Goal: Task Accomplishment & Management: Manage account settings

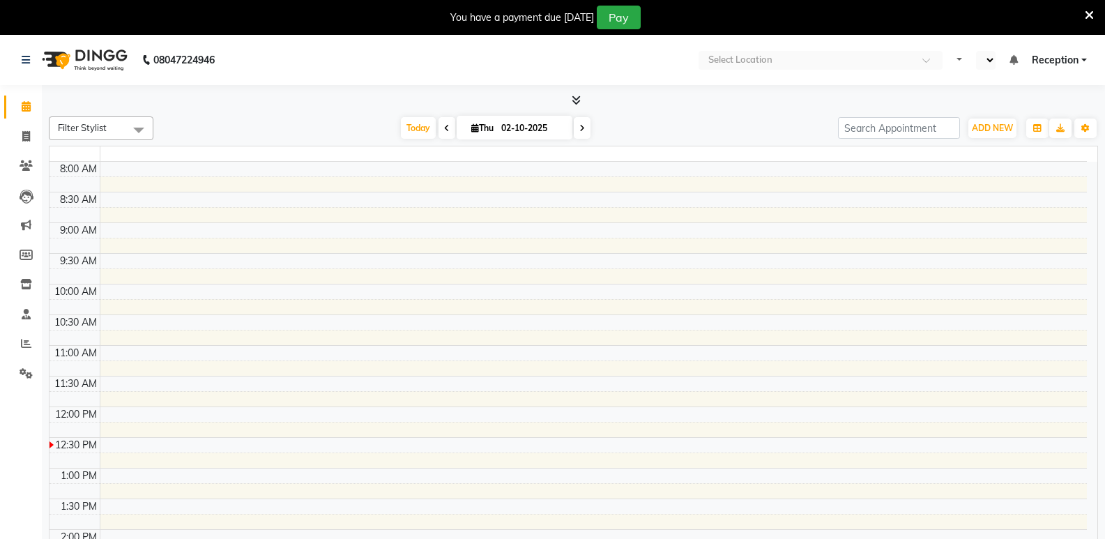
select select "en"
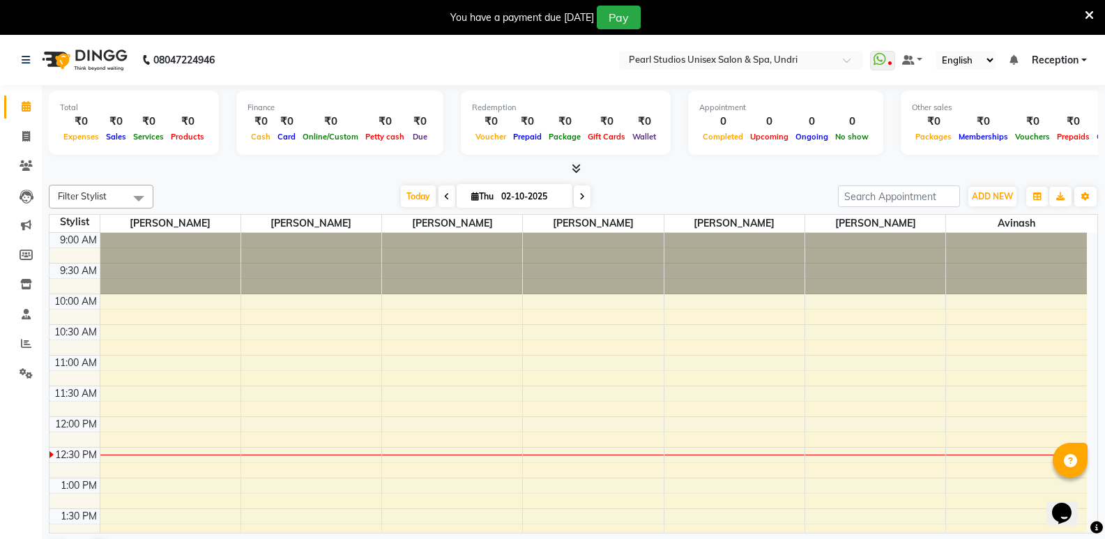
click at [1088, 13] on icon at bounding box center [1089, 15] width 9 height 13
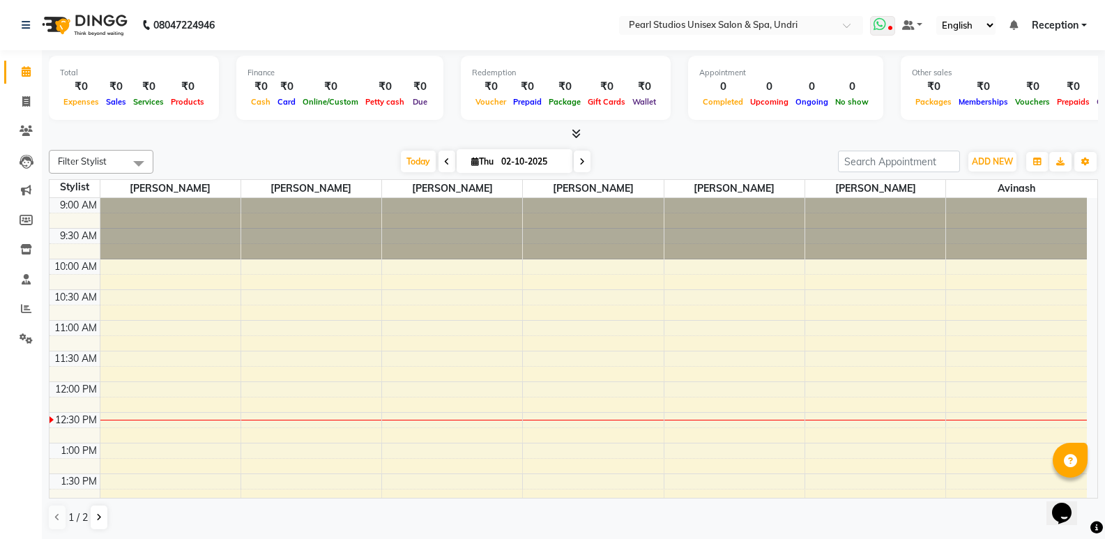
click at [875, 26] on icon at bounding box center [879, 24] width 13 height 14
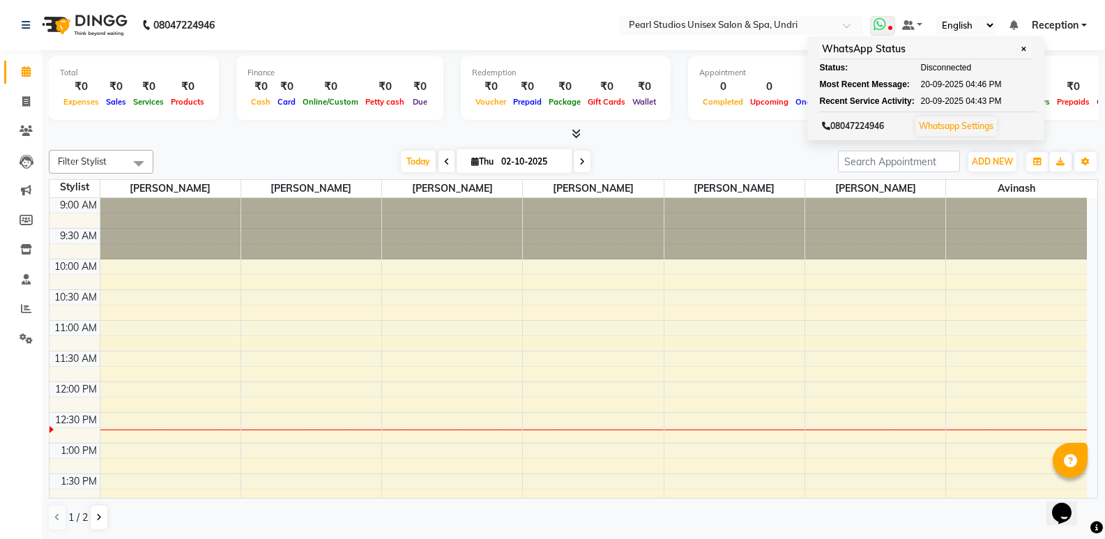
click at [962, 127] on link "Whatsapp Settings" at bounding box center [956, 126] width 75 height 10
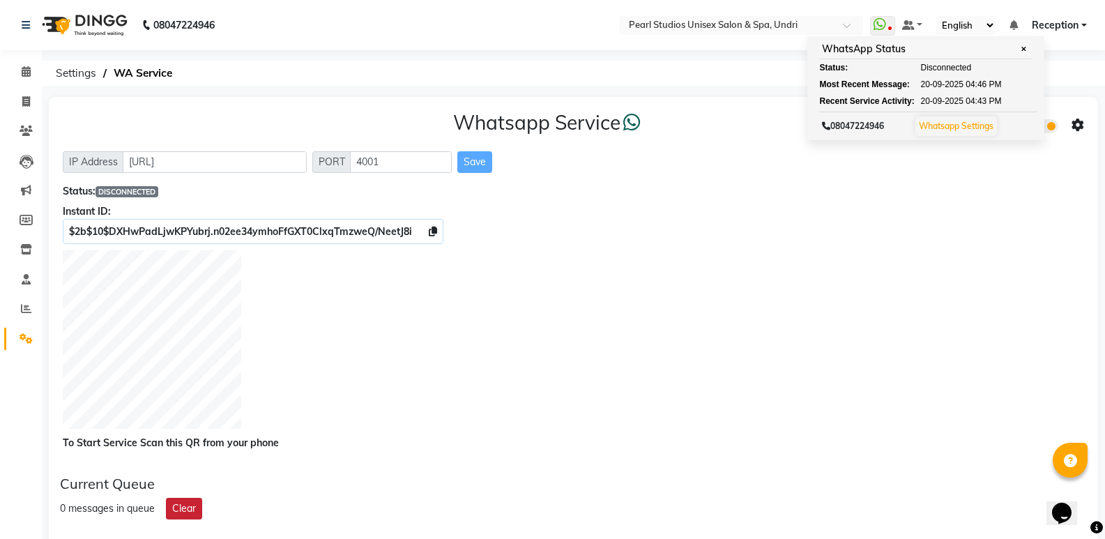
click at [178, 507] on button "Clear" at bounding box center [184, 509] width 36 height 22
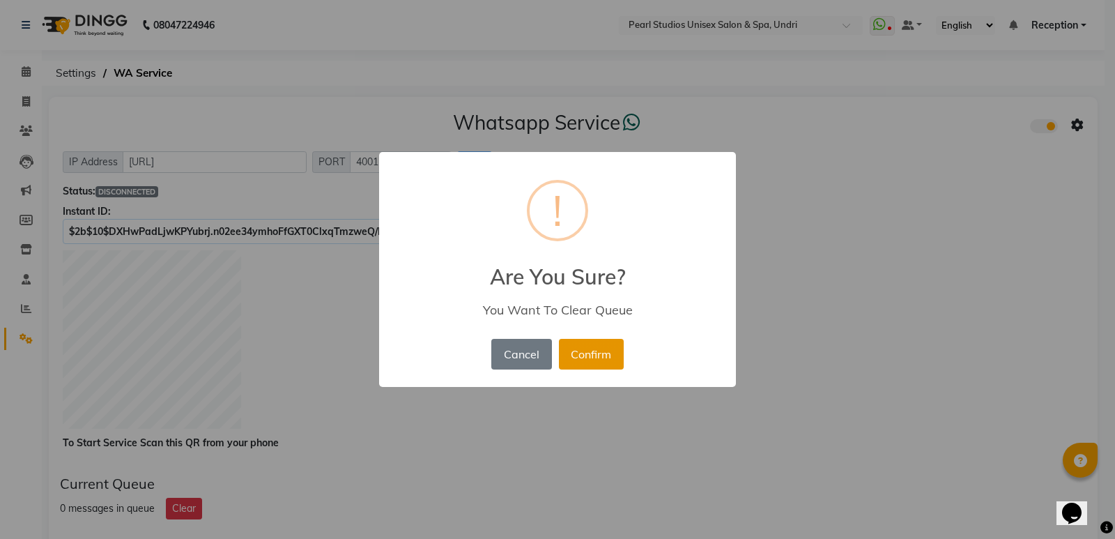
click at [590, 346] on button "Confirm" at bounding box center [591, 354] width 65 height 31
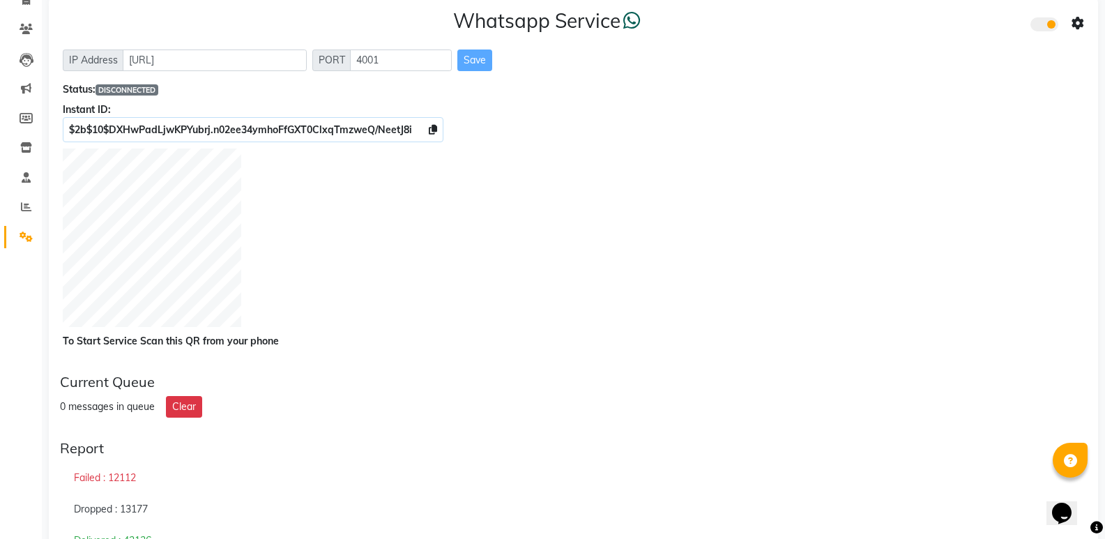
scroll to position [209, 0]
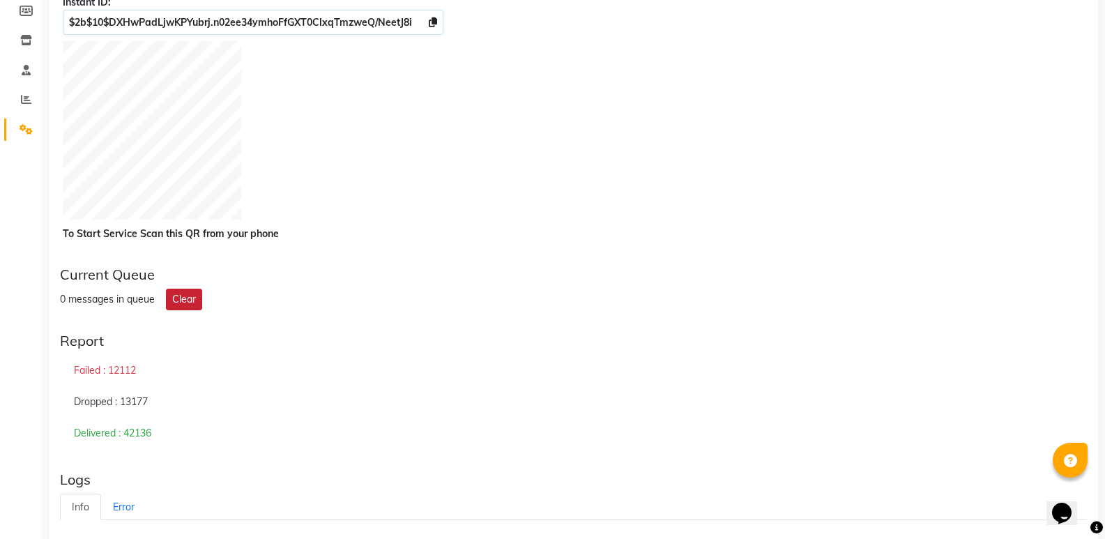
click at [183, 307] on button "Clear" at bounding box center [184, 300] width 36 height 22
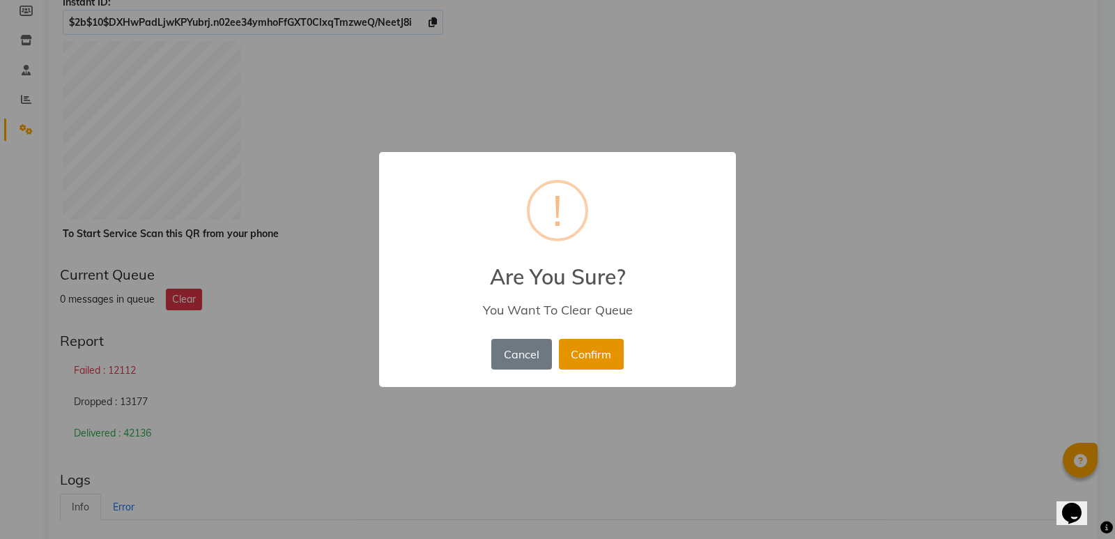
click at [607, 355] on button "Confirm" at bounding box center [591, 354] width 65 height 31
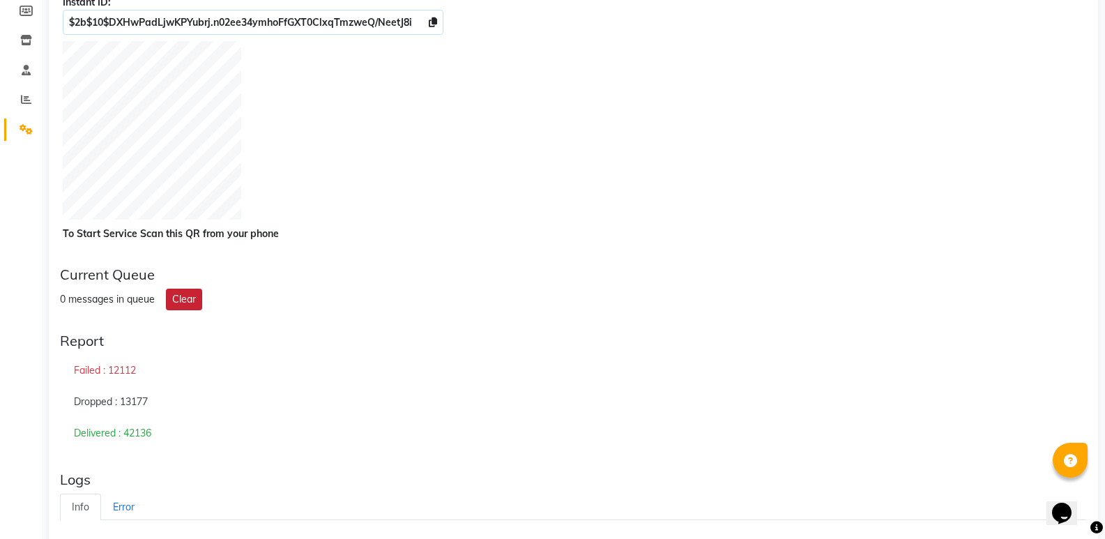
click at [176, 301] on button "Clear" at bounding box center [184, 300] width 36 height 22
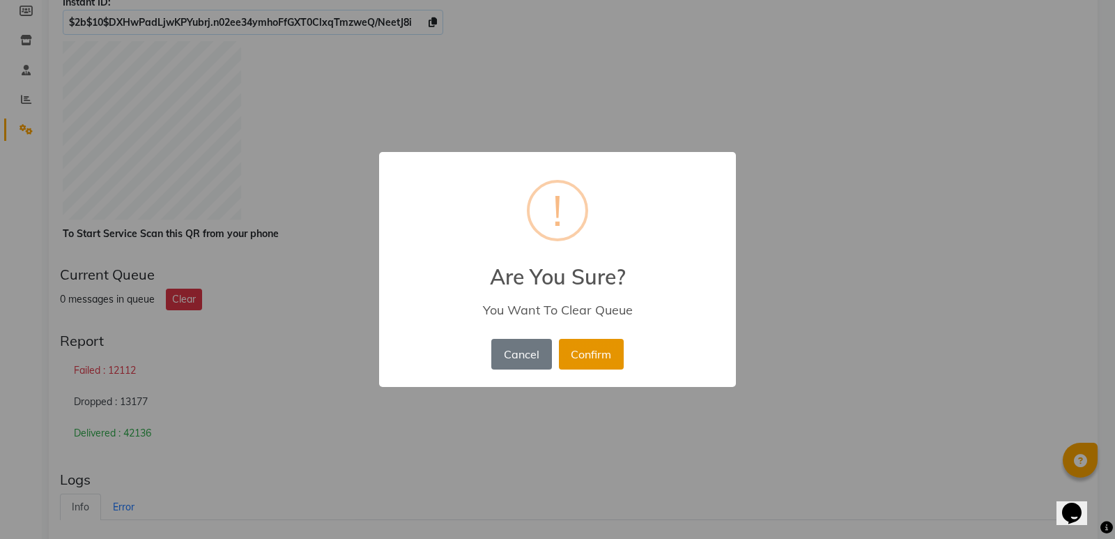
click at [559, 344] on button "Confirm" at bounding box center [591, 354] width 65 height 31
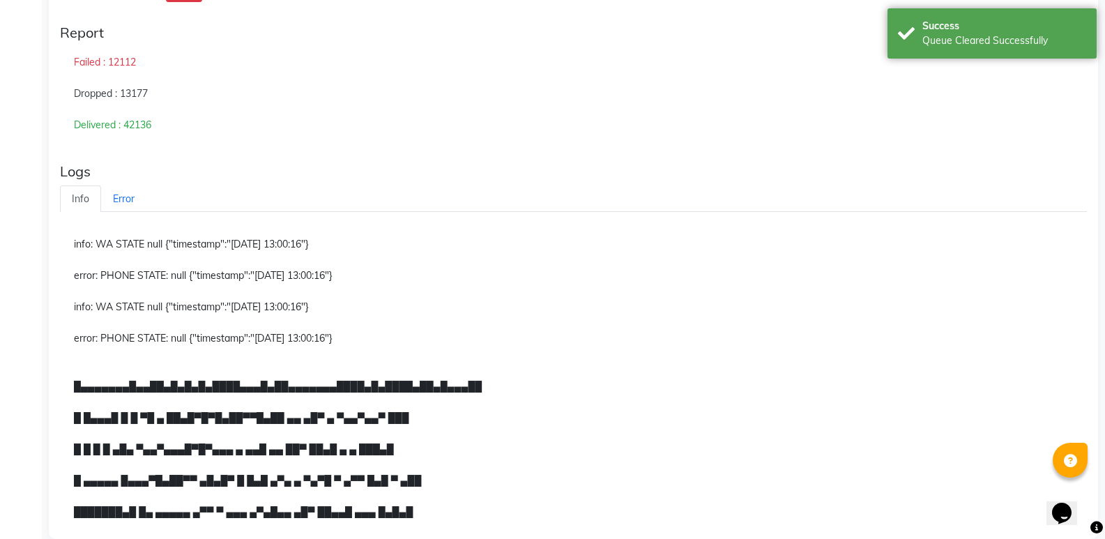
scroll to position [538, 0]
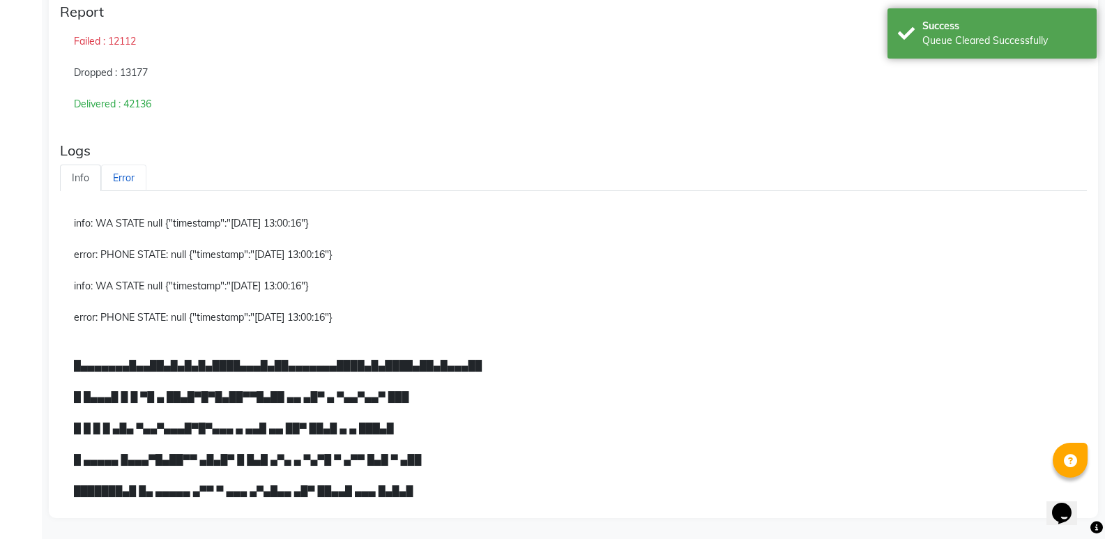
click at [128, 176] on link "Error" at bounding box center [123, 177] width 45 height 27
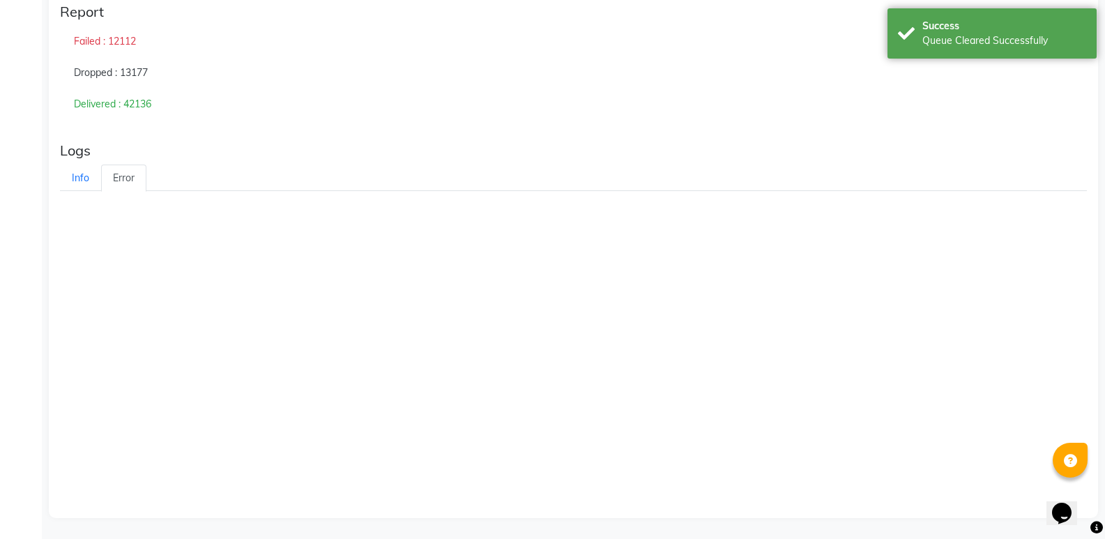
scroll to position [240, 0]
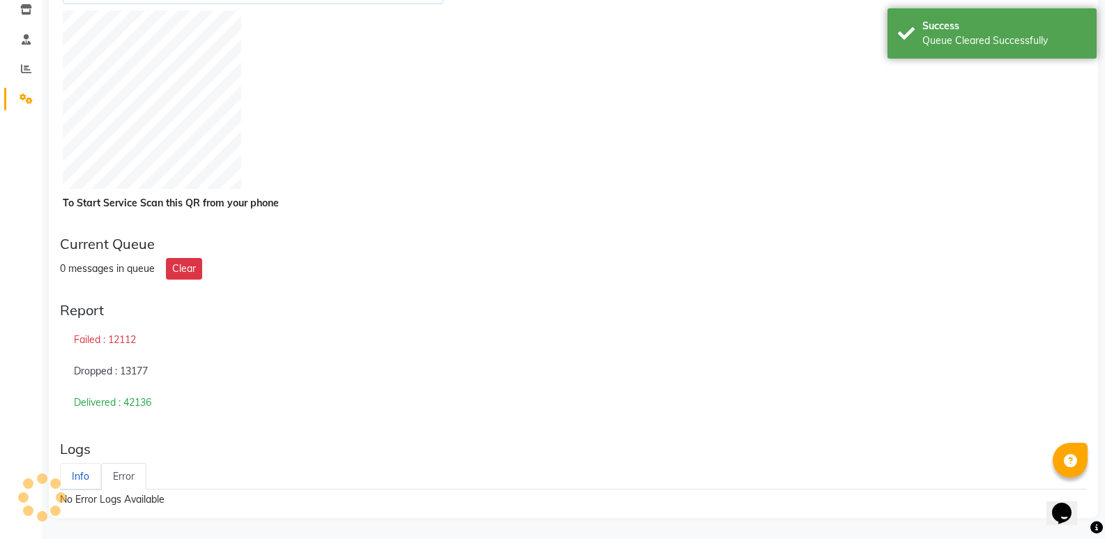
click at [80, 479] on link "Info" at bounding box center [80, 476] width 41 height 27
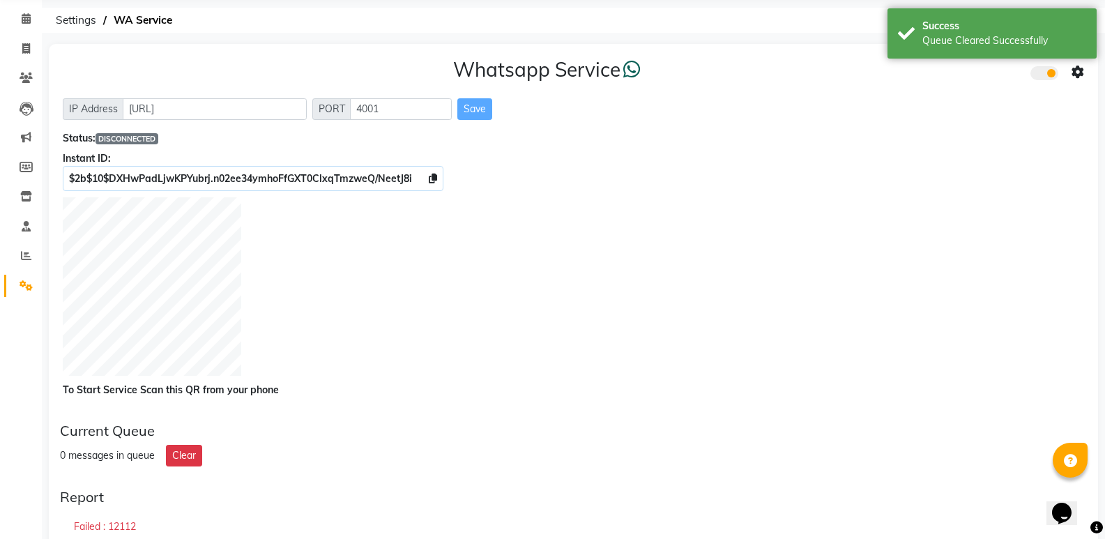
scroll to position [31, 0]
